Goal: Task Accomplishment & Management: Use online tool/utility

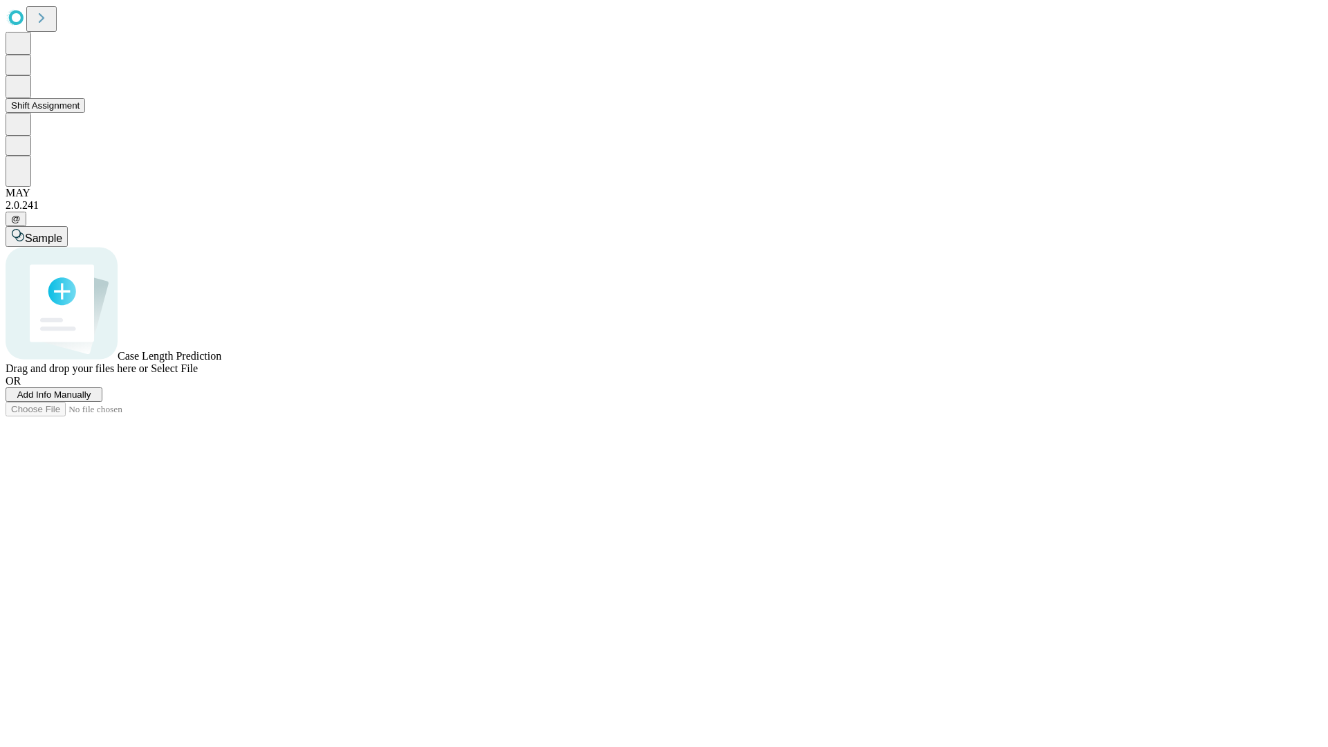
click at [85, 113] on button "Shift Assignment" at bounding box center [46, 105] width 80 height 15
